Goal: Information Seeking & Learning: Find specific page/section

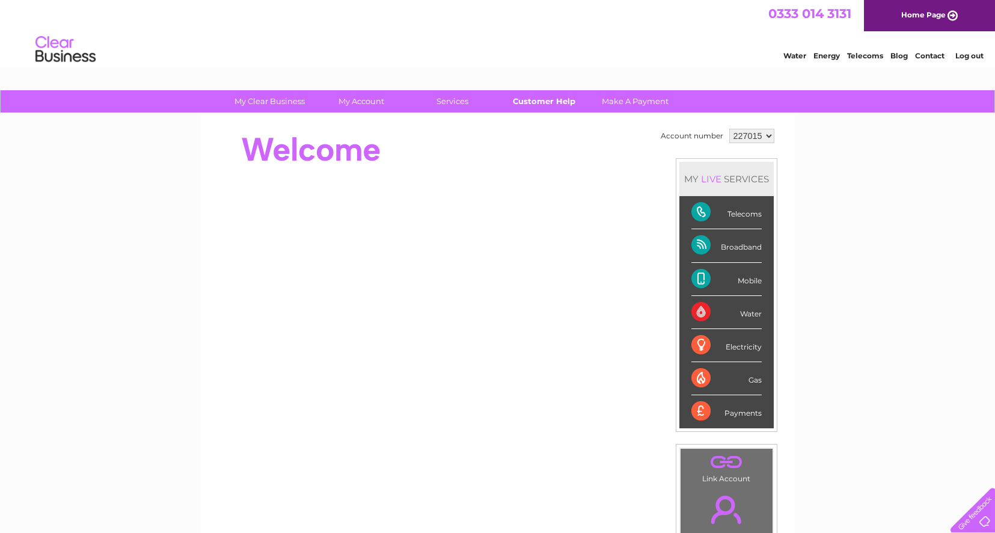
click at [518, 101] on link "Customer Help" at bounding box center [543, 101] width 99 height 22
